Goal: Transaction & Acquisition: Obtain resource

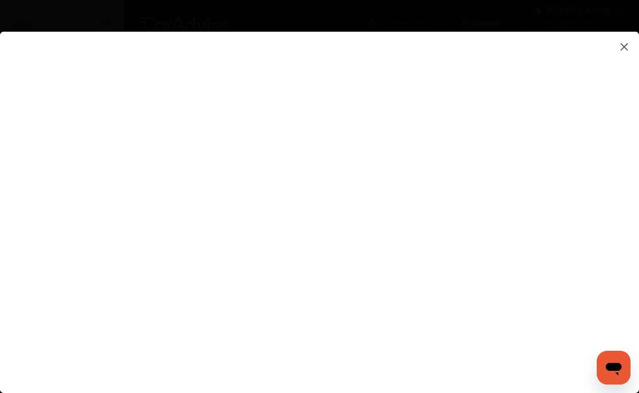
click at [597, 85] on flutter-view at bounding box center [319, 210] width 639 height 357
click at [290, 313] on flutter-view at bounding box center [319, 210] width 639 height 357
click at [622, 50] on img at bounding box center [624, 46] width 13 height 13
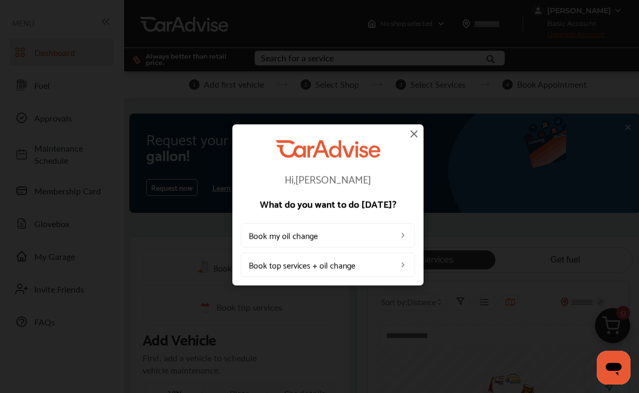
click at [418, 130] on img at bounding box center [414, 133] width 13 height 13
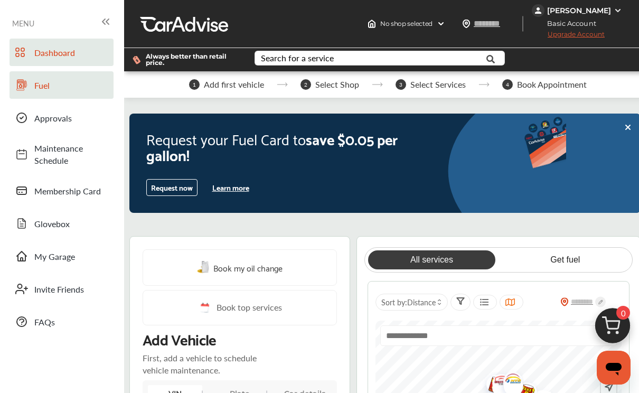
click at [41, 85] on span "Fuel" at bounding box center [71, 85] width 74 height 12
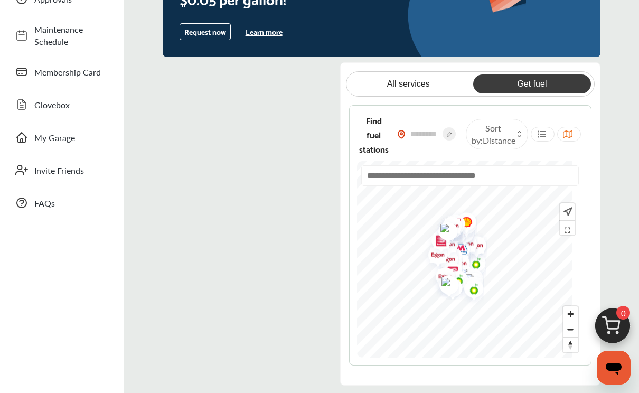
scroll to position [124, 0]
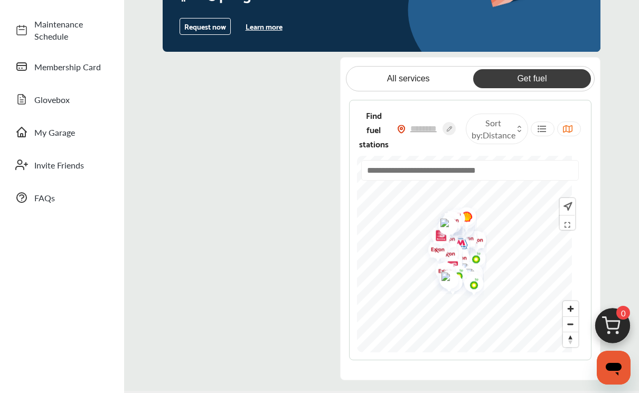
click at [125, 307] on div "Request your Fuel Card to save $0.05 per gallon! Request now Learn more Get the…" at bounding box center [381, 166] width 515 height 428
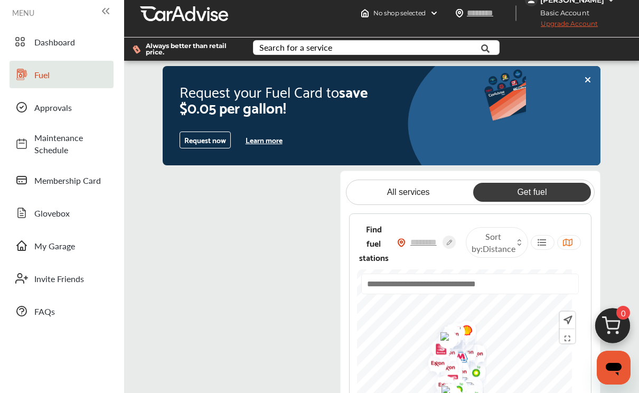
scroll to position [0, 0]
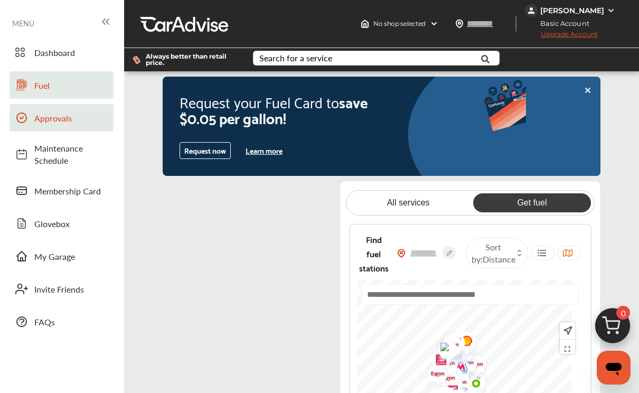
click at [58, 113] on span "Approvals" at bounding box center [71, 118] width 74 height 12
